Goal: Task Accomplishment & Management: Manage account settings

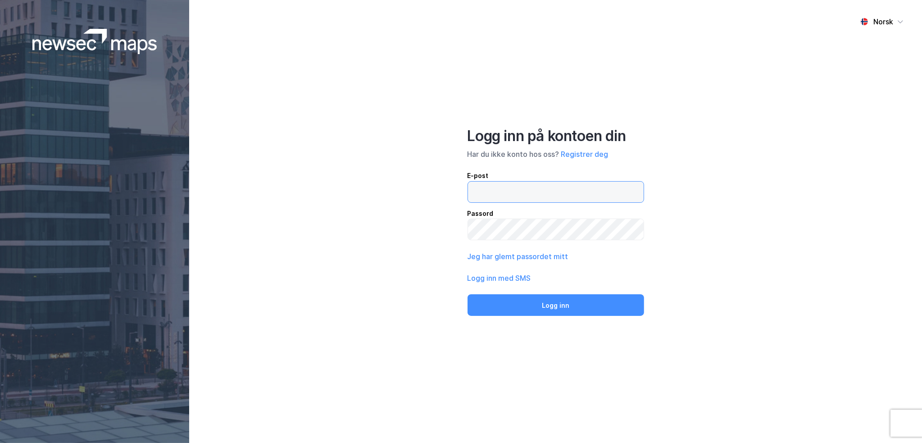
click at [515, 194] on input "email" at bounding box center [556, 191] width 176 height 21
type input "[EMAIL_ADDRESS][DOMAIN_NAME]"
click at [467, 294] on button "Logg inn" at bounding box center [555, 305] width 176 height 22
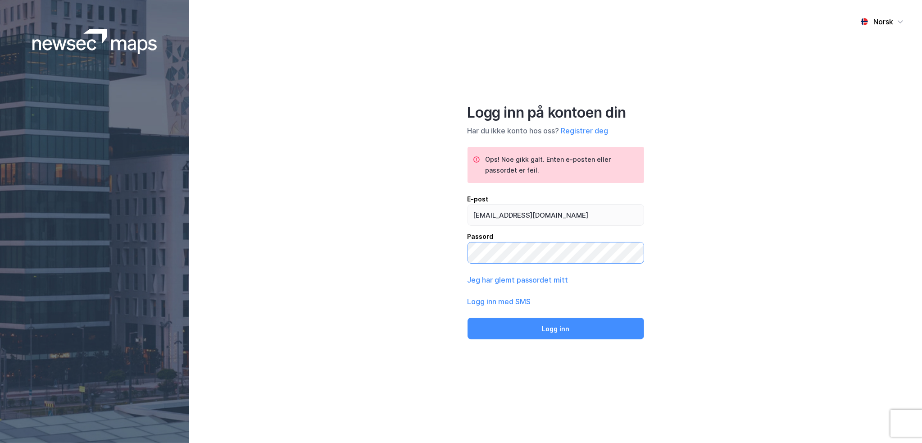
click at [467, 317] on button "Logg inn" at bounding box center [555, 328] width 176 height 22
click at [531, 327] on button "Logg inn" at bounding box center [555, 328] width 176 height 22
click at [711, 273] on div "Norsk Logg inn på kontoen din Har du ikke konto hos oss? Registrer deg Ops! Noe…" at bounding box center [555, 221] width 732 height 443
click at [438, 251] on div "Norsk Logg inn på kontoen din Har du ikke konto hos oss? Registrer deg Ops! Noe…" at bounding box center [555, 221] width 732 height 443
click at [467, 317] on button "Logg inn" at bounding box center [555, 328] width 176 height 22
